Goal: Transaction & Acquisition: Book appointment/travel/reservation

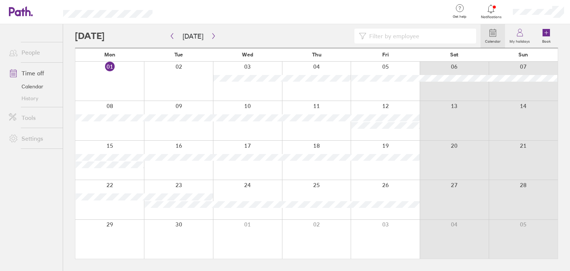
click at [316, 92] on div at bounding box center [316, 81] width 69 height 39
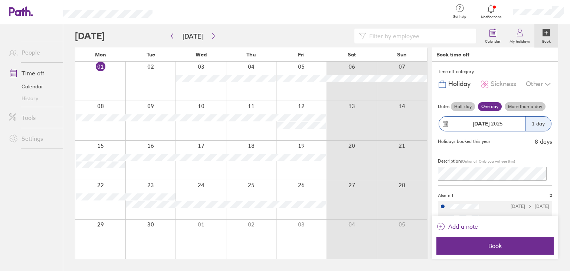
click at [533, 122] on div "1 day" at bounding box center [538, 124] width 26 height 14
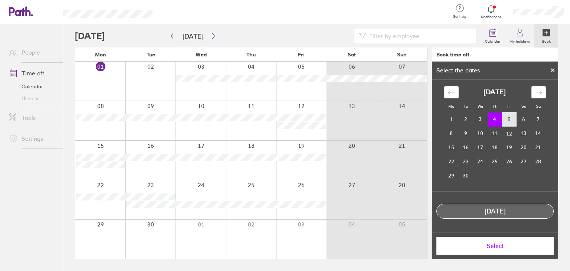
click at [509, 121] on td "5" at bounding box center [509, 119] width 14 height 14
click at [496, 119] on td "4" at bounding box center [495, 119] width 14 height 14
click at [495, 245] on span "Select" at bounding box center [495, 245] width 107 height 7
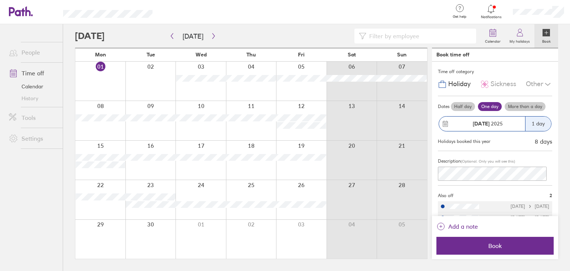
click at [516, 107] on label "More than a day" at bounding box center [525, 106] width 41 height 9
click at [0, 0] on input "More than a day" at bounding box center [0, 0] width 0 height 0
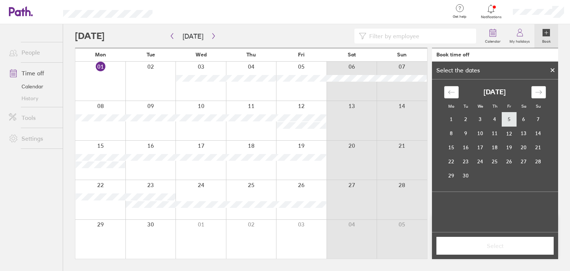
click at [511, 116] on td "5" at bounding box center [509, 119] width 14 height 14
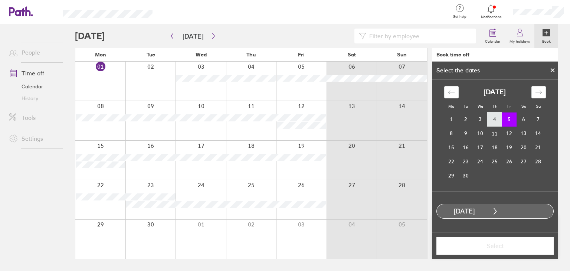
click at [498, 123] on td "4" at bounding box center [495, 119] width 14 height 14
drag, startPoint x: 496, startPoint y: 121, endPoint x: 506, endPoint y: 121, distance: 10.0
click at [506, 121] on tr "1 2 3 4 5 6 7" at bounding box center [494, 119] width 101 height 14
click at [503, 211] on div "04 Sep, 2025" at bounding box center [495, 211] width 117 height 15
click at [493, 207] on div "04 Sep, 2025" at bounding box center [495, 211] width 117 height 15
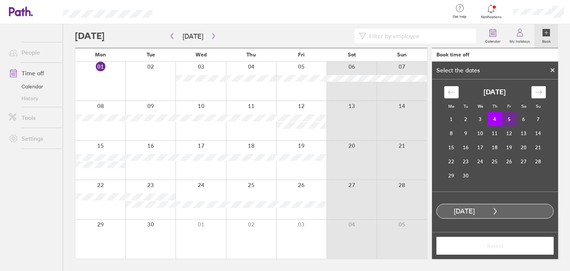
click at [508, 121] on td "5" at bounding box center [509, 119] width 14 height 14
click at [506, 251] on button "Select" at bounding box center [495, 246] width 117 height 18
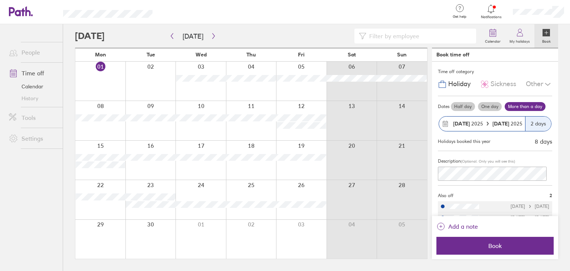
scroll to position [11, 0]
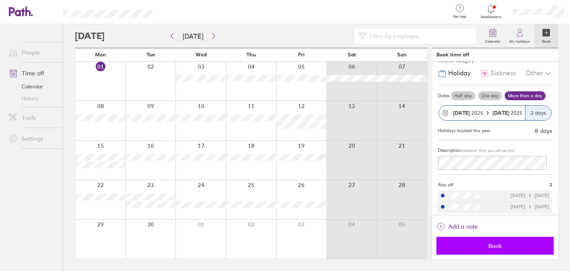
click at [481, 245] on span "Book" at bounding box center [495, 245] width 107 height 7
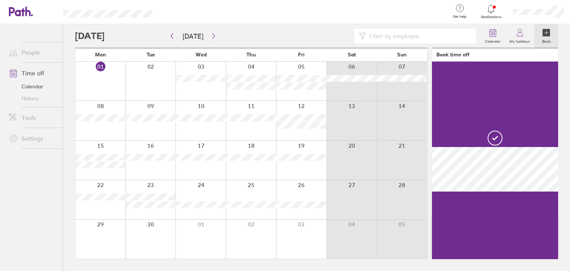
scroll to position [0, 0]
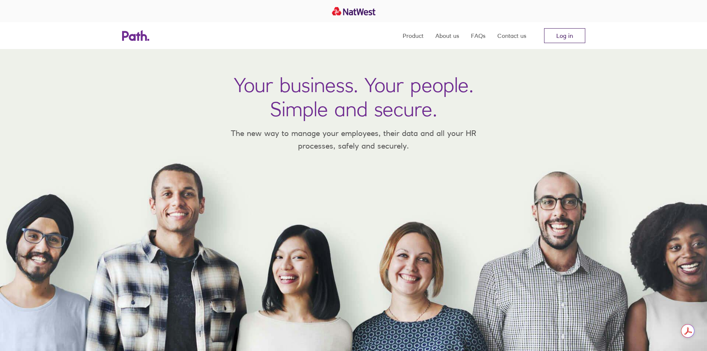
click at [566, 31] on link "Log in" at bounding box center [564, 35] width 41 height 15
